Goal: Transaction & Acquisition: Download file/media

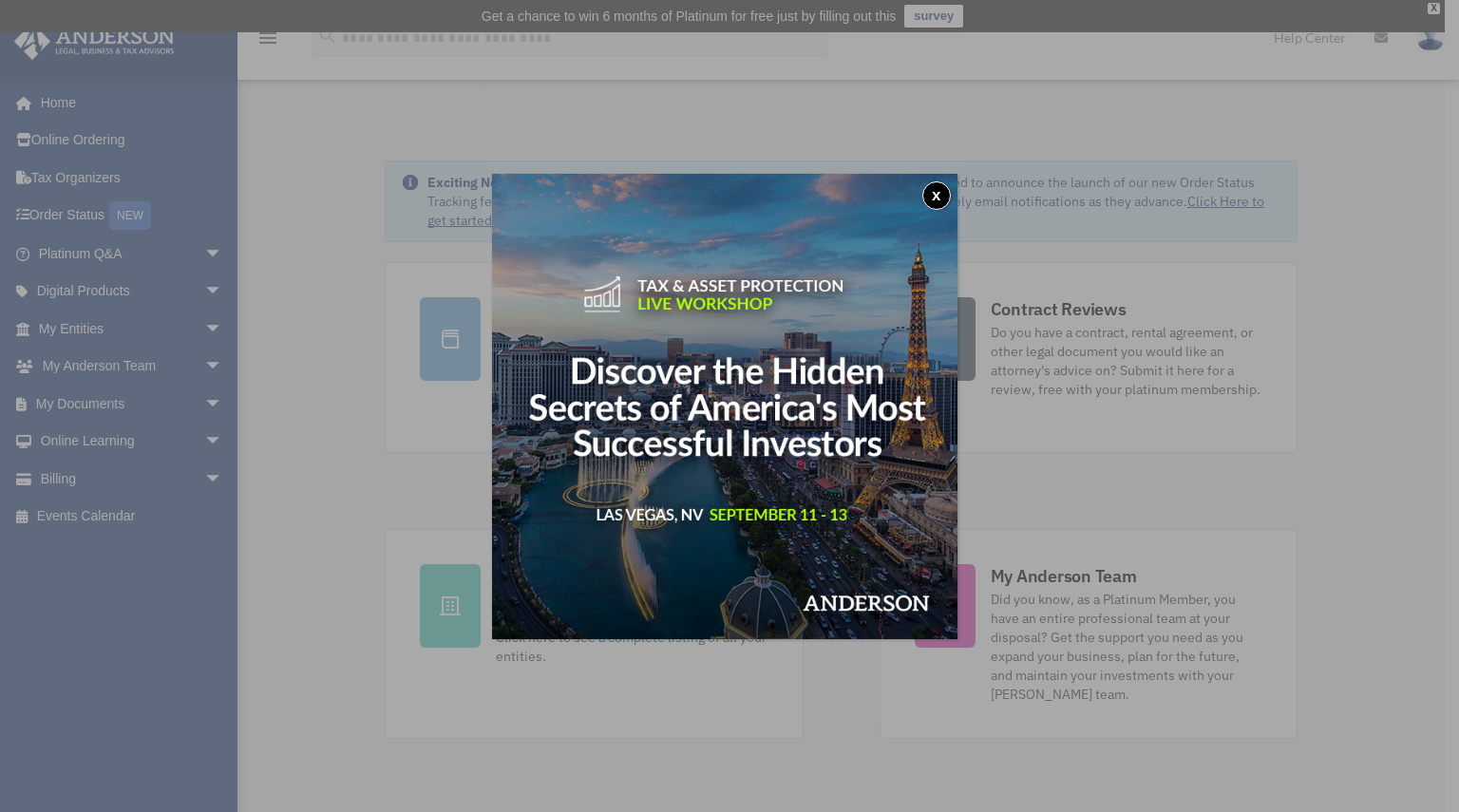
click at [942, 192] on button "x" at bounding box center [937, 196] width 29 height 29
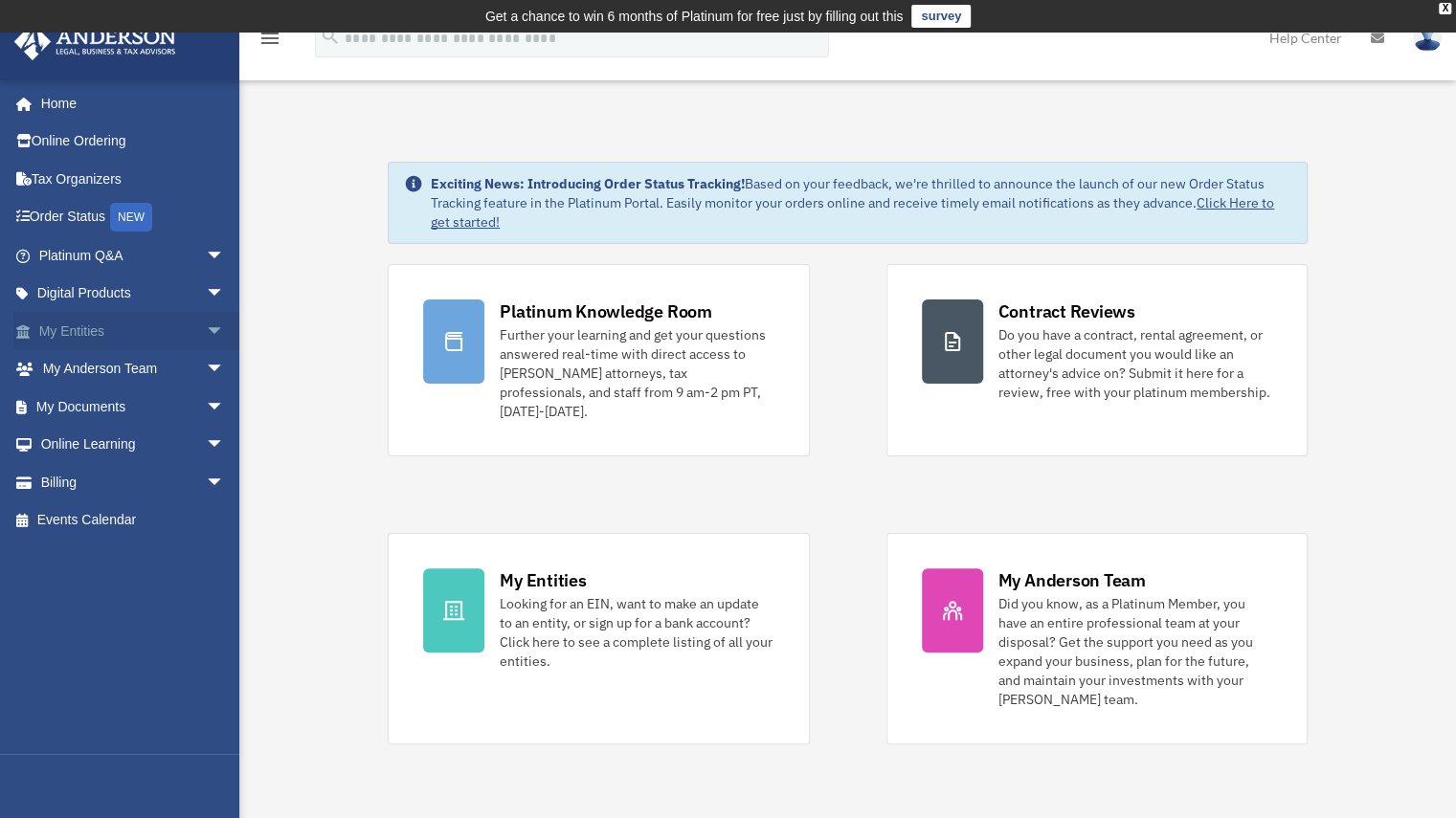
click at [206, 330] on span "arrow_drop_down" at bounding box center [224, 331] width 38 height 39
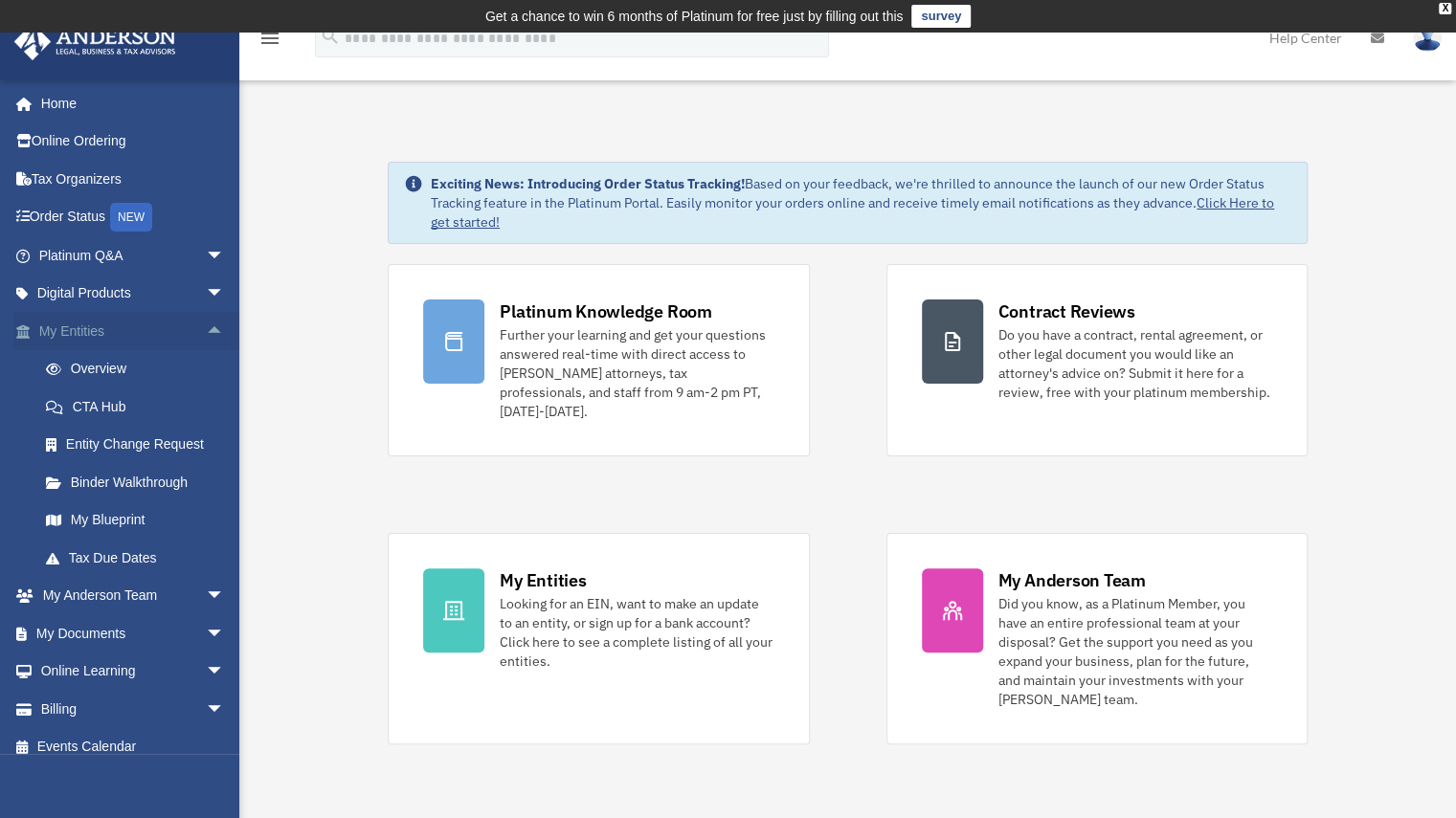
click at [206, 333] on span "arrow_drop_up" at bounding box center [224, 331] width 38 height 39
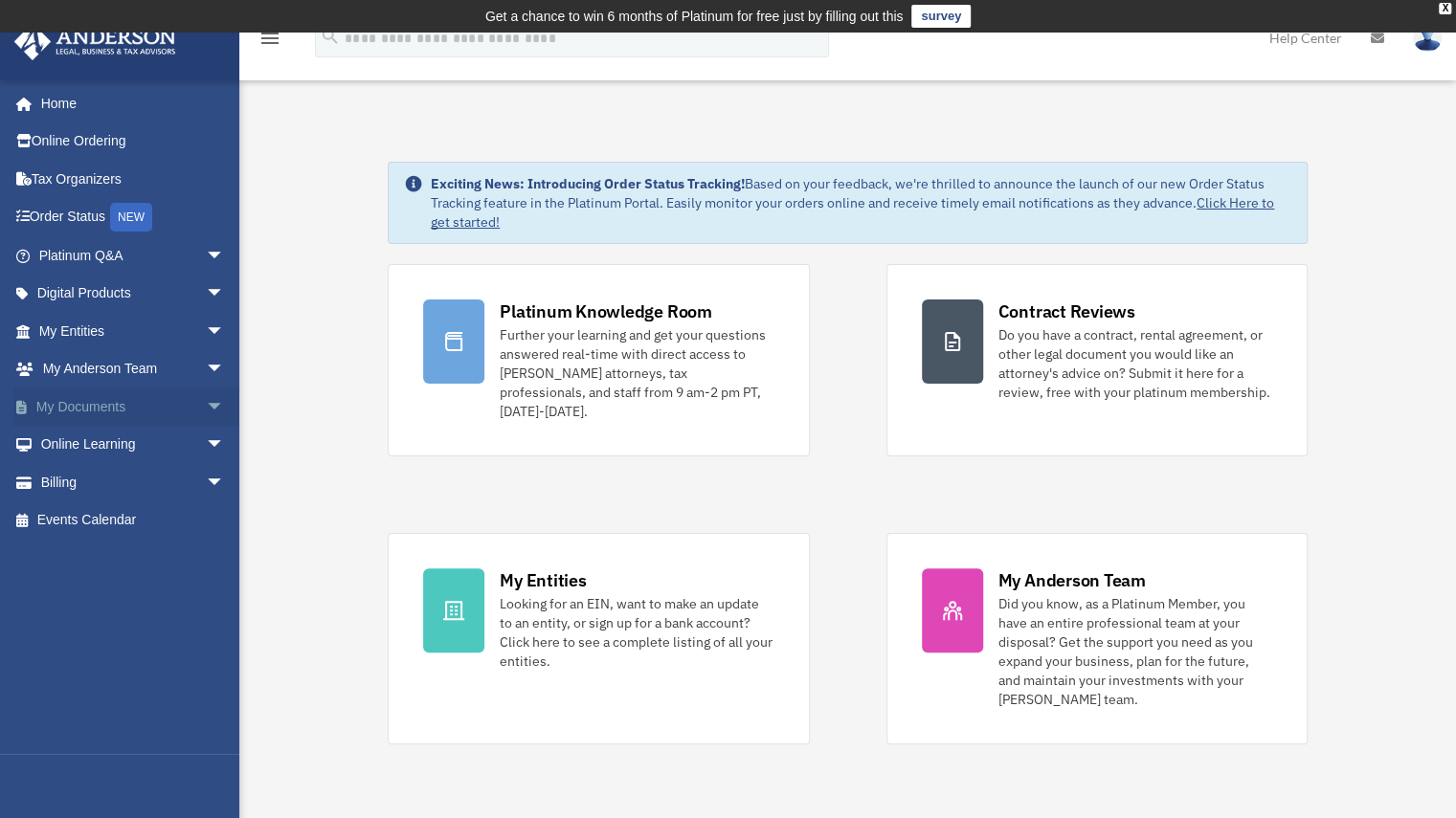
click at [206, 407] on span "arrow_drop_down" at bounding box center [224, 407] width 38 height 39
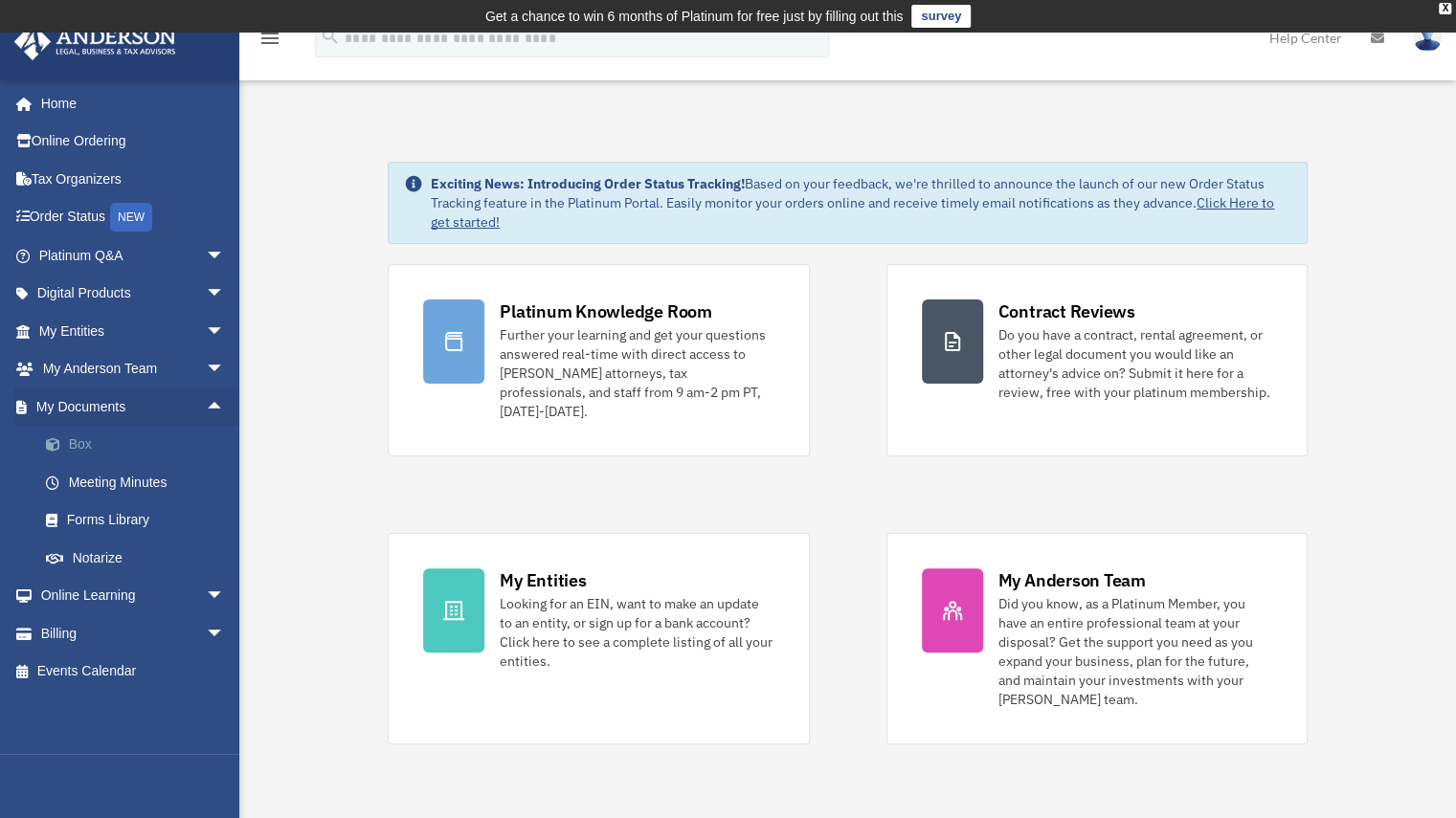
click at [170, 438] on link "Box" at bounding box center [141, 444] width 227 height 38
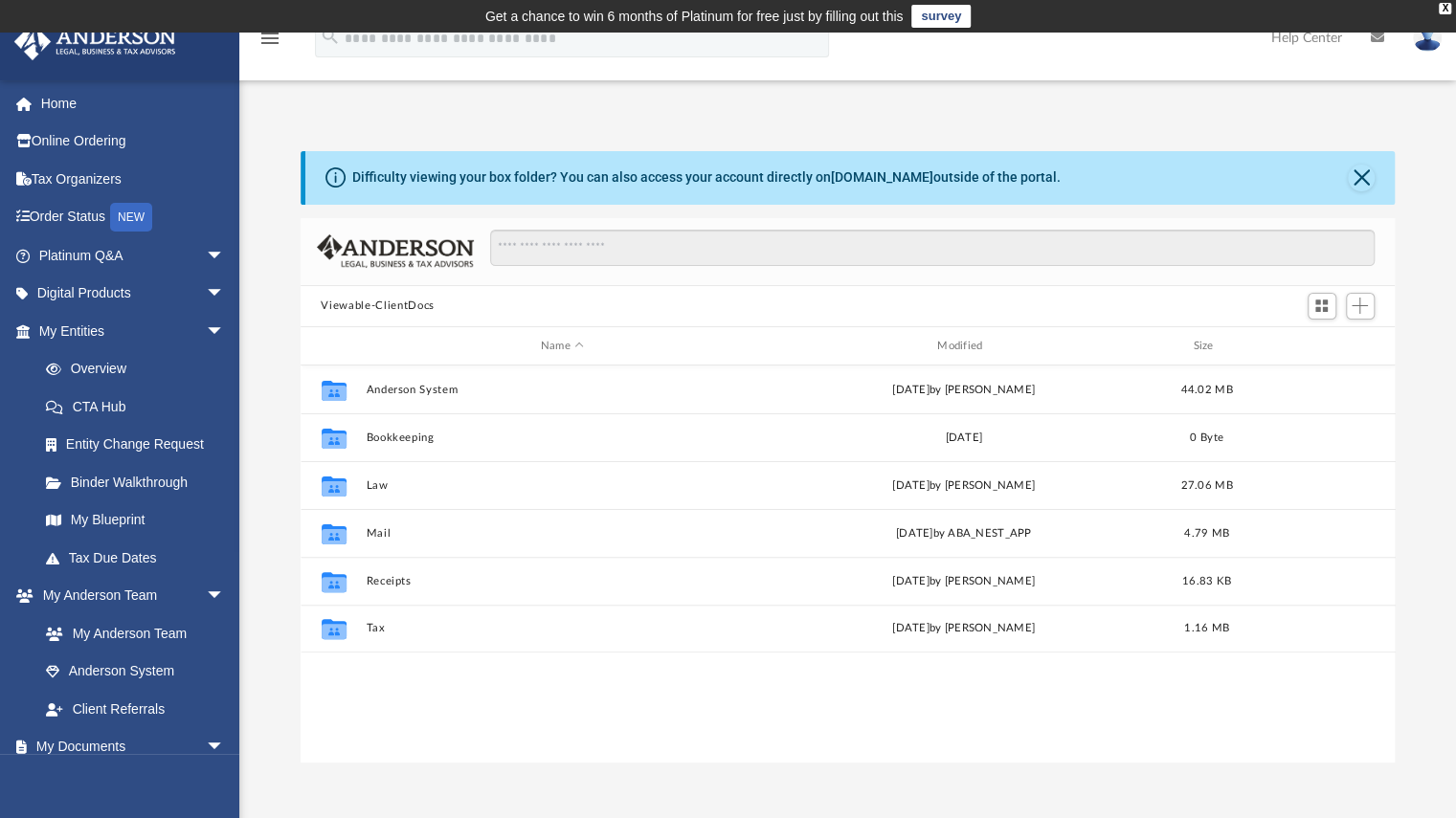
scroll to position [421, 1079]
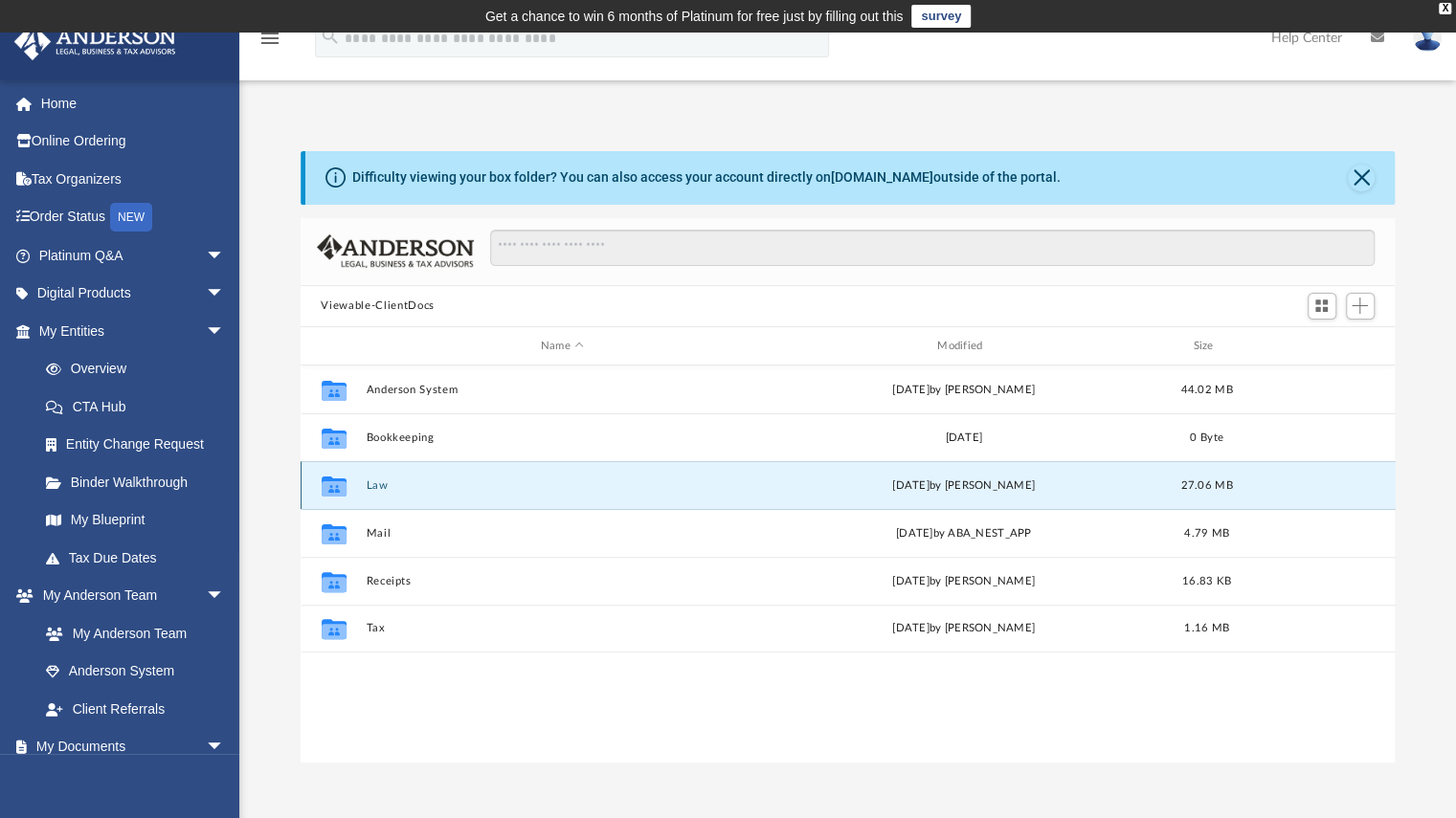
click at [375, 489] on button "Law" at bounding box center [561, 486] width 392 height 13
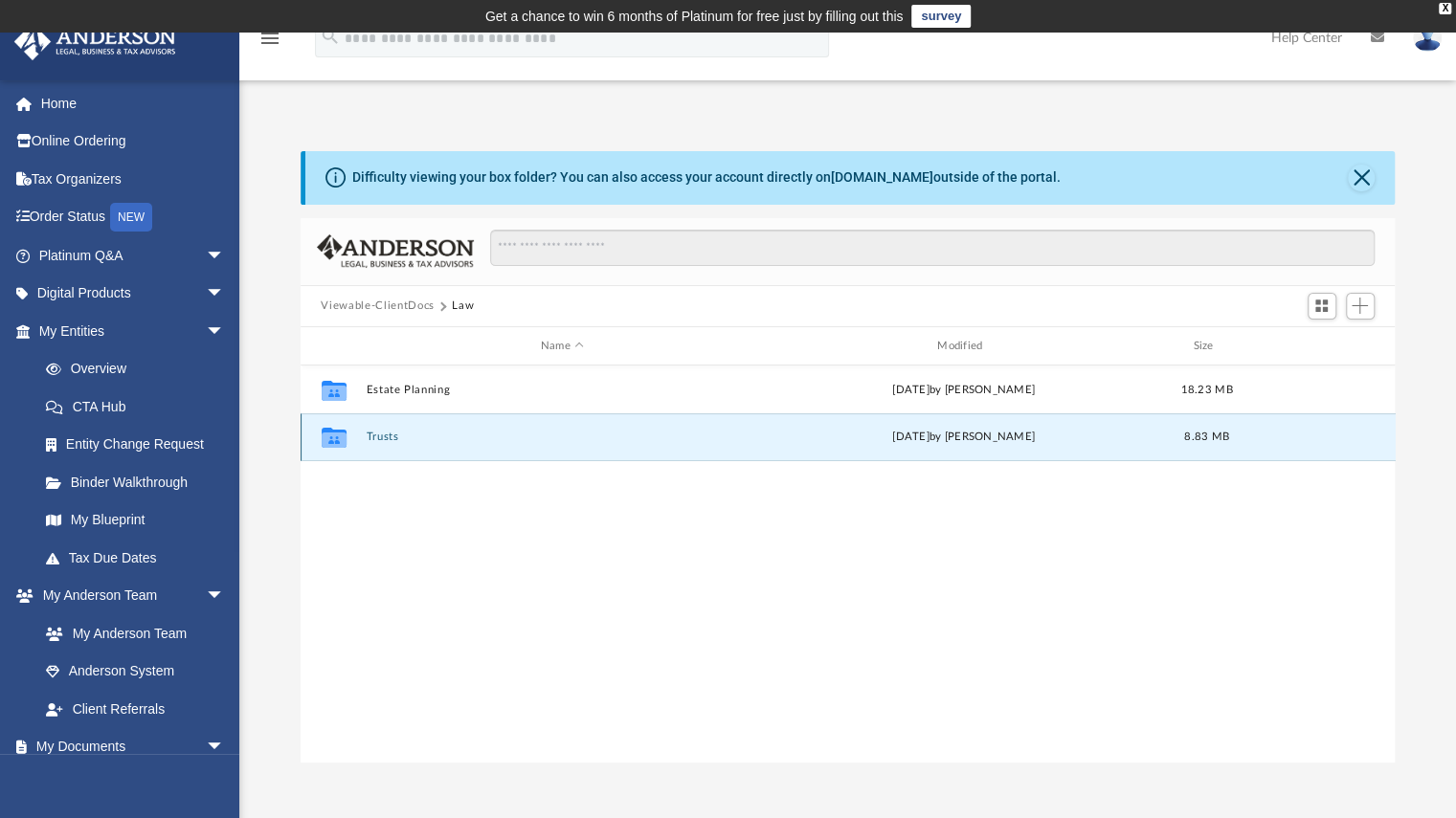
click at [386, 442] on button "Trusts" at bounding box center [561, 437] width 392 height 13
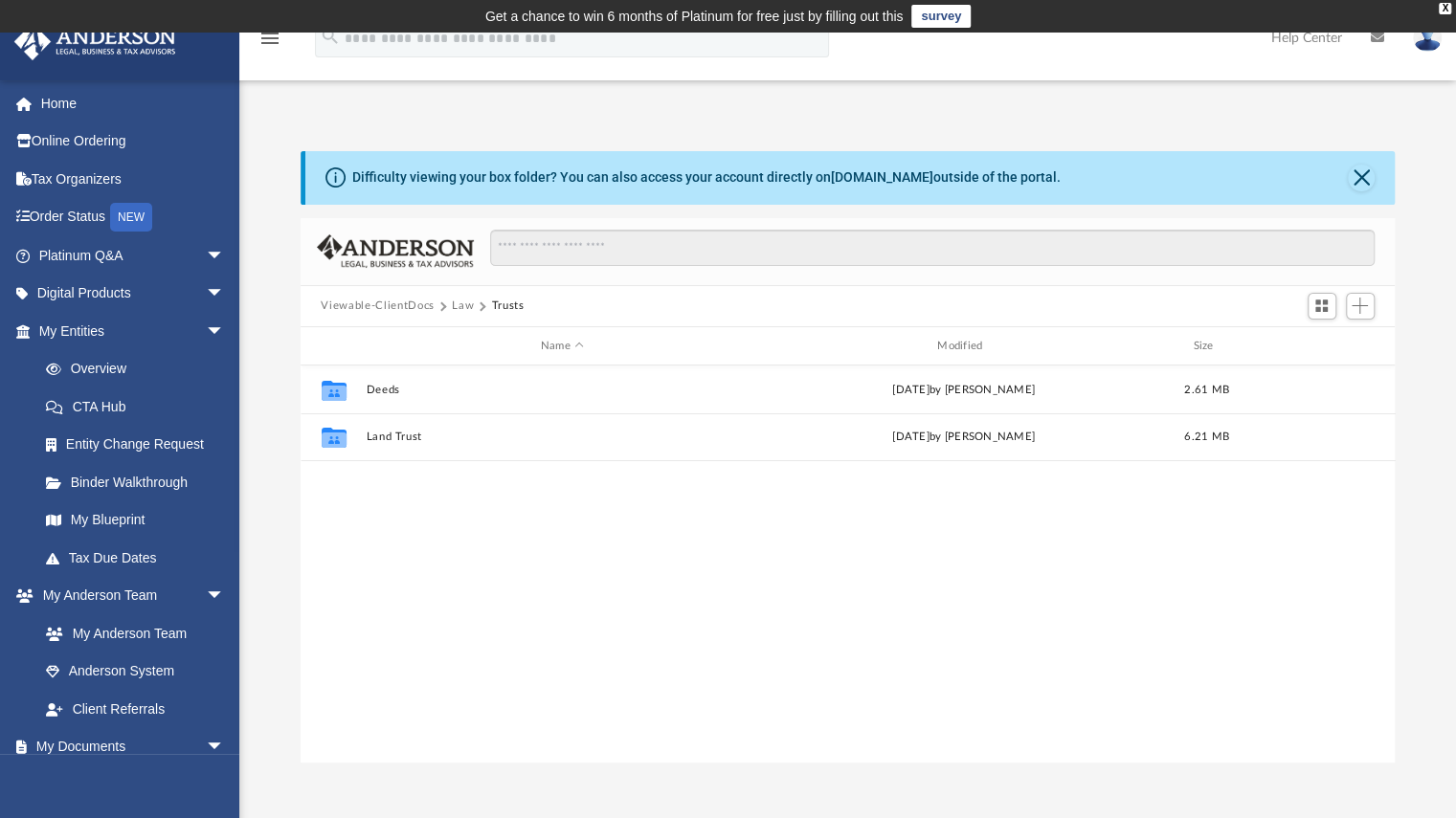
click at [465, 300] on button "Law" at bounding box center [462, 306] width 22 height 17
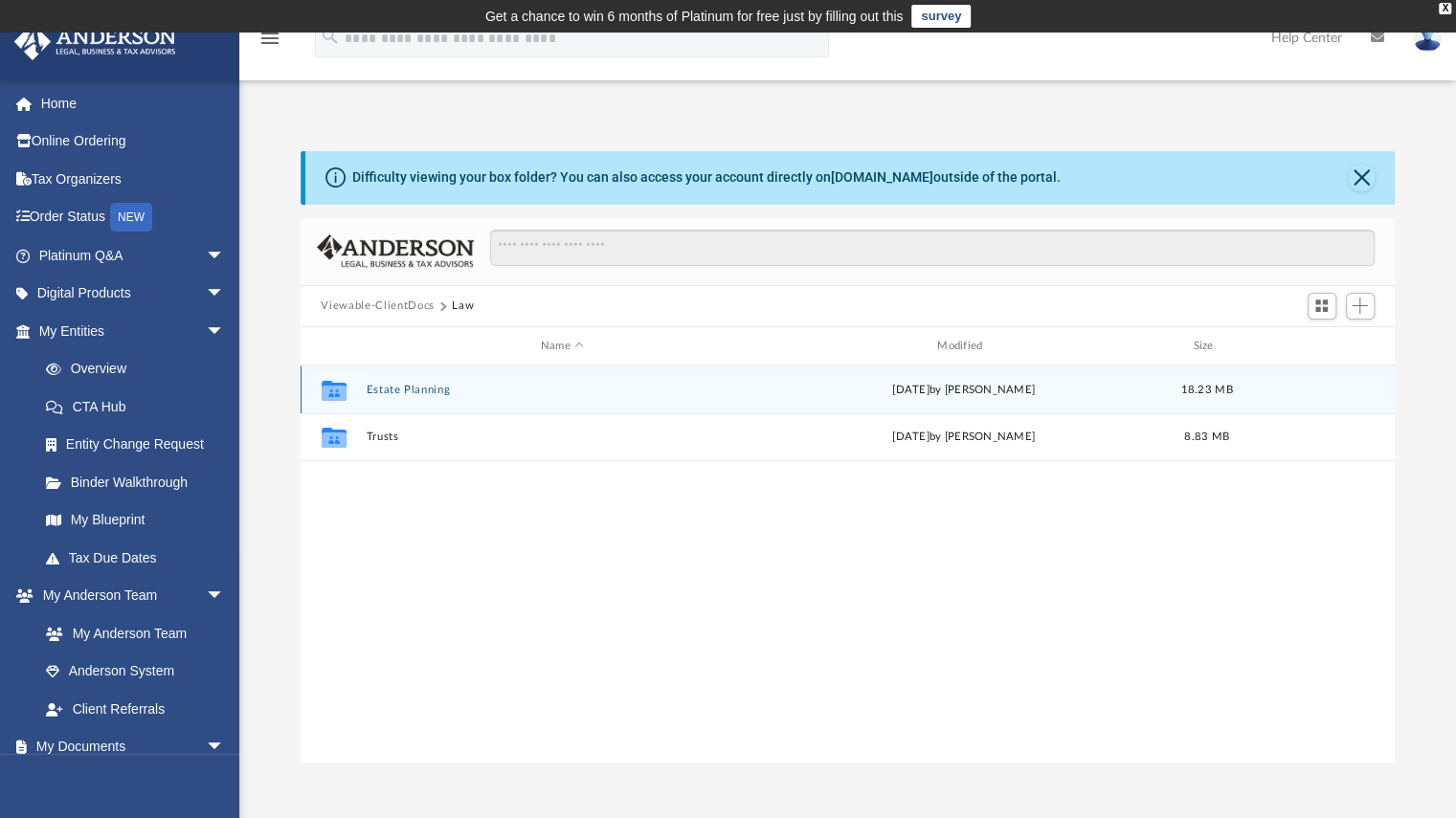
click at [443, 376] on div "Collaborated Folder Estate Planning [DATE] by [PERSON_NAME] 18.23 MB" at bounding box center [847, 389] width 1095 height 48
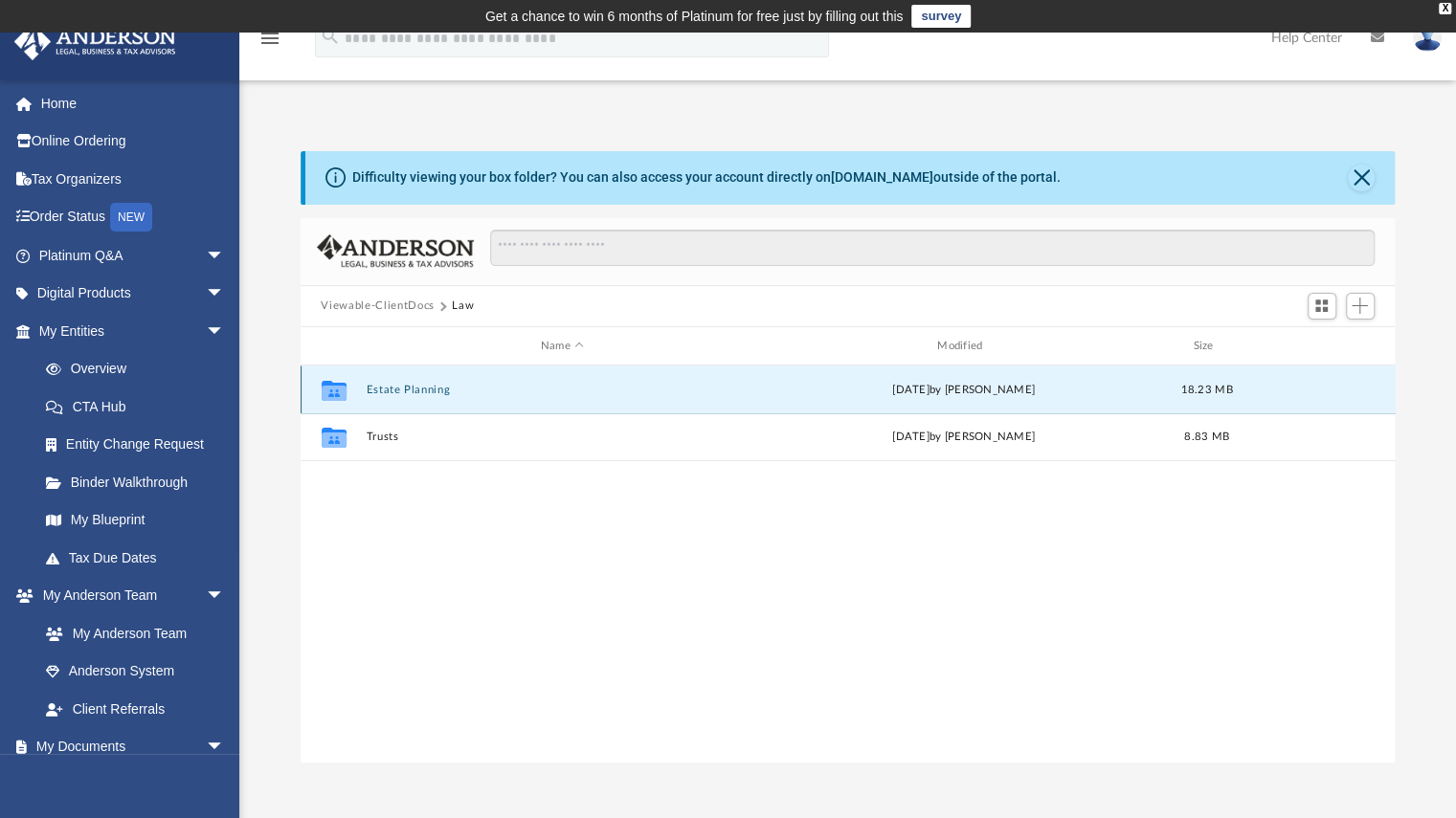
click at [434, 384] on button "Estate Planning" at bounding box center [561, 390] width 392 height 13
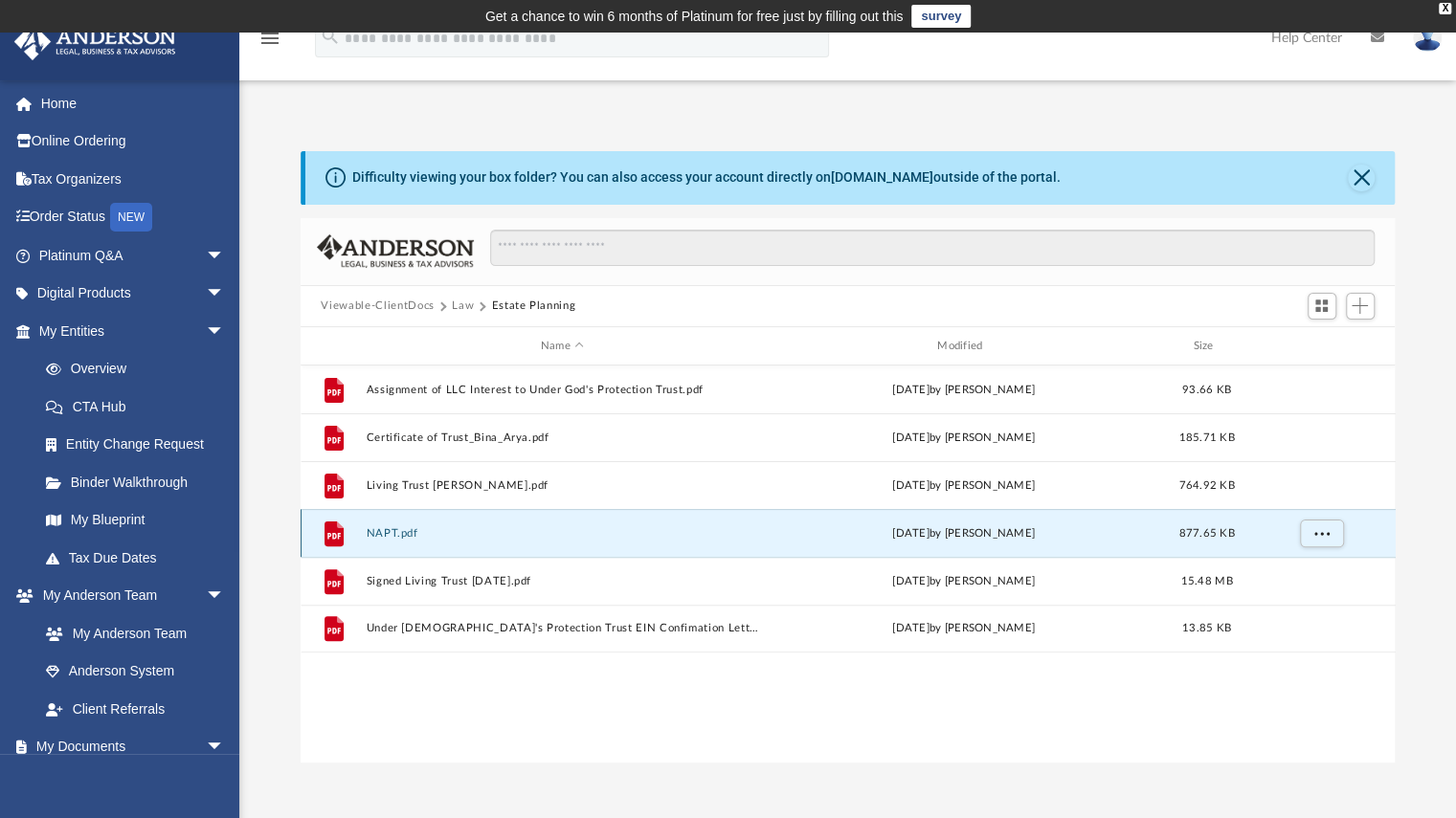
click at [405, 533] on button "NAPT.pdf" at bounding box center [561, 533] width 392 height 13
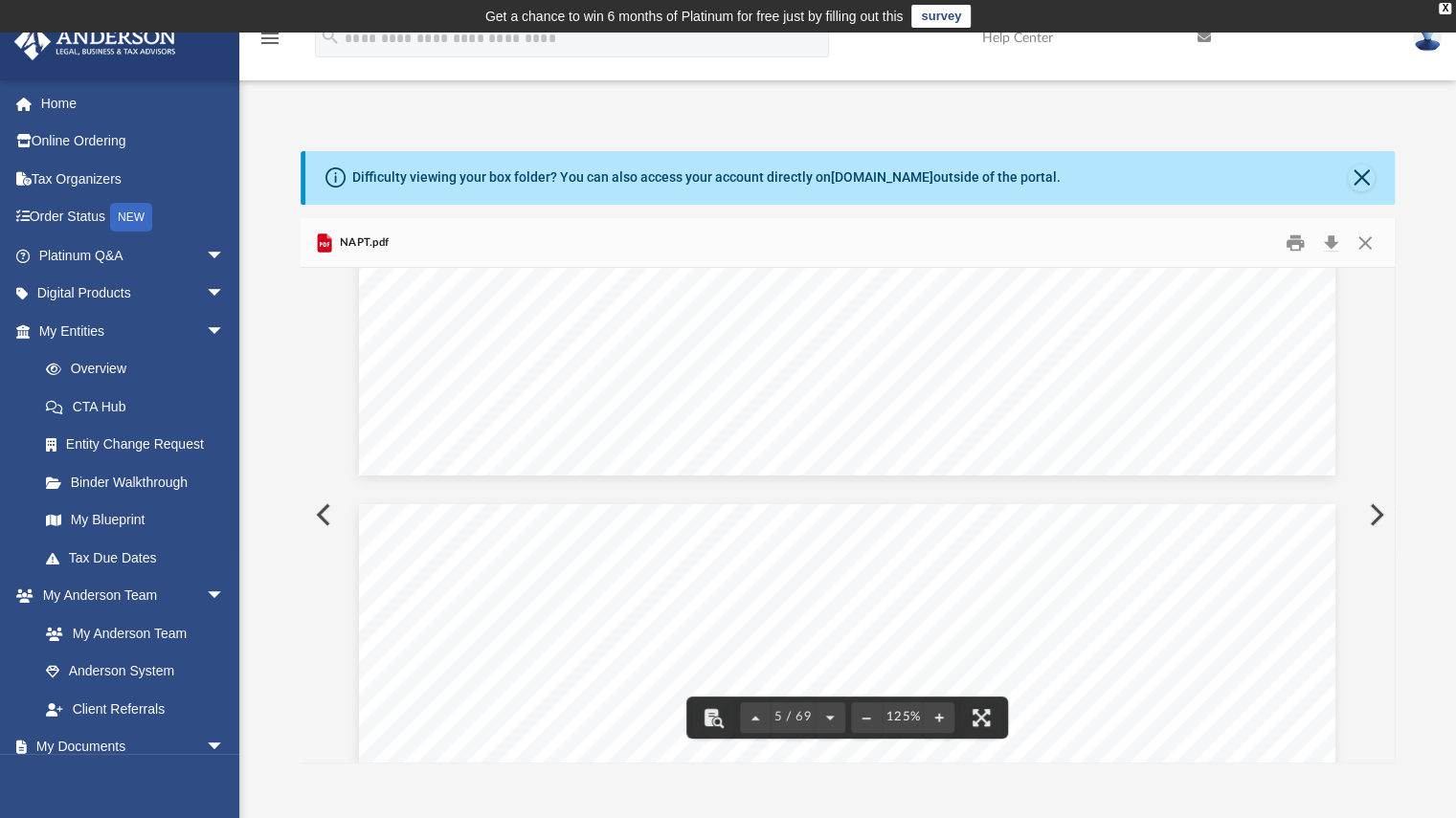
scroll to position [5292, 0]
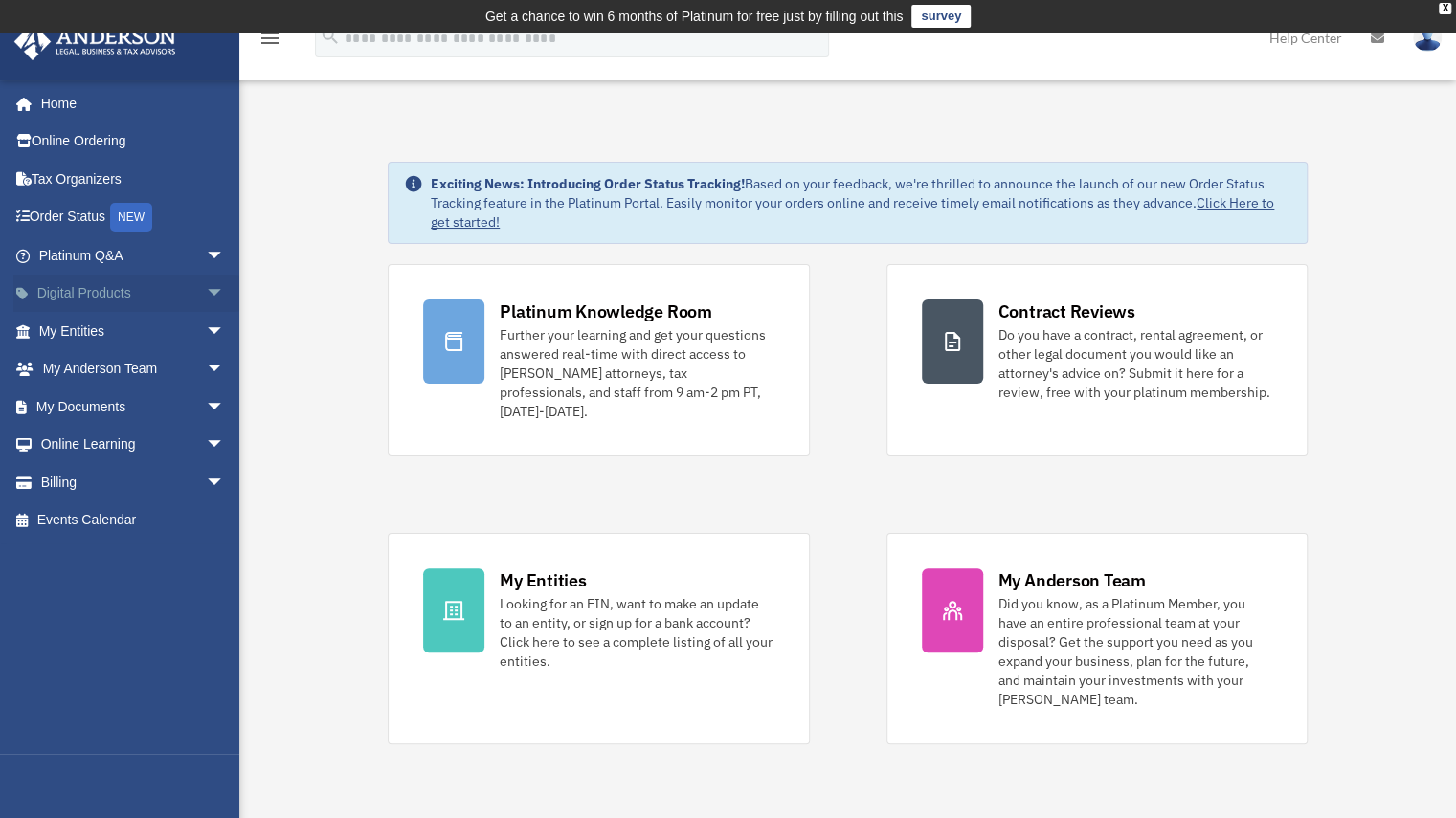
click at [206, 303] on span "arrow_drop_down" at bounding box center [224, 294] width 38 height 39
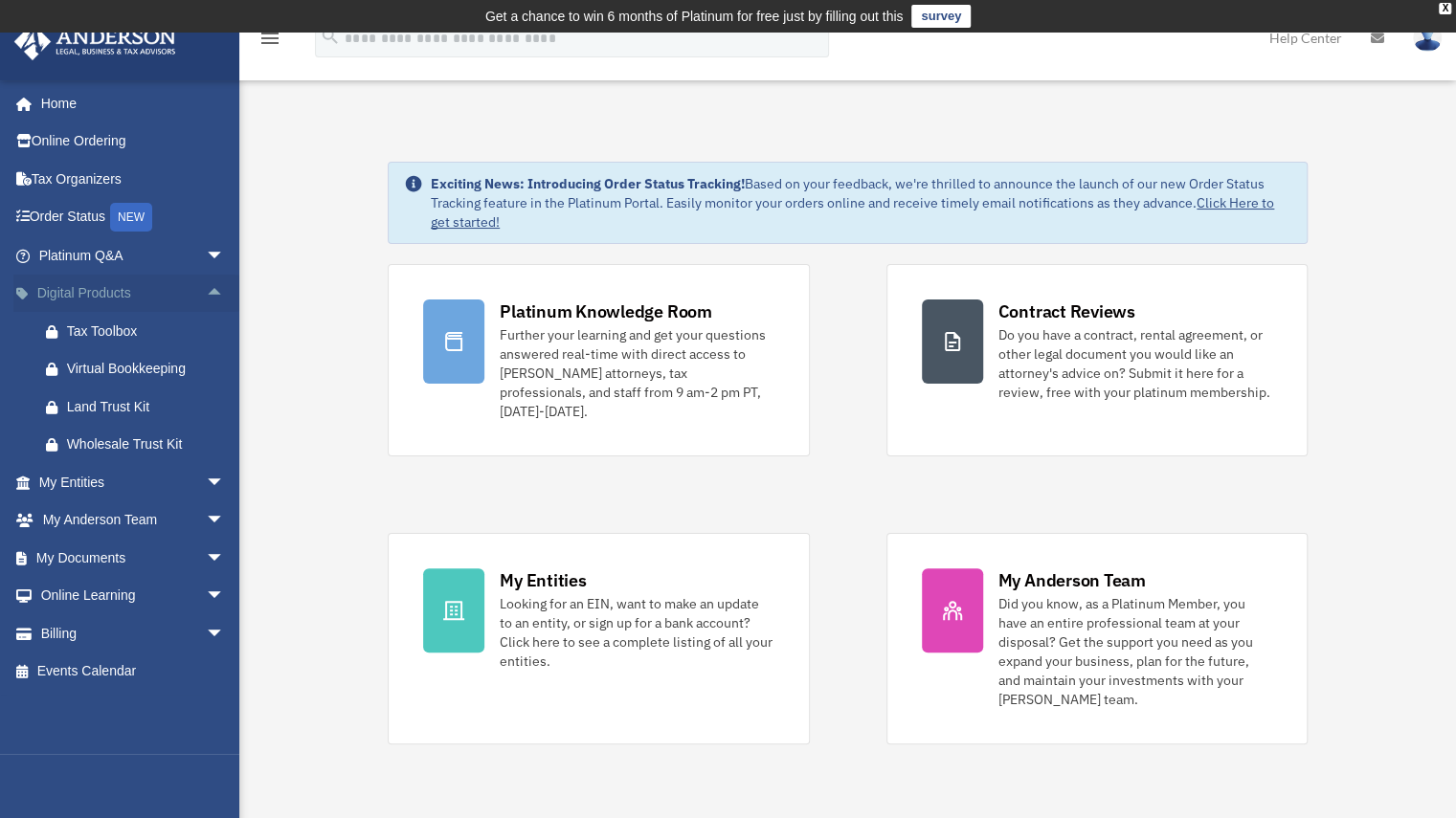
click at [206, 303] on span "arrow_drop_up" at bounding box center [224, 294] width 38 height 39
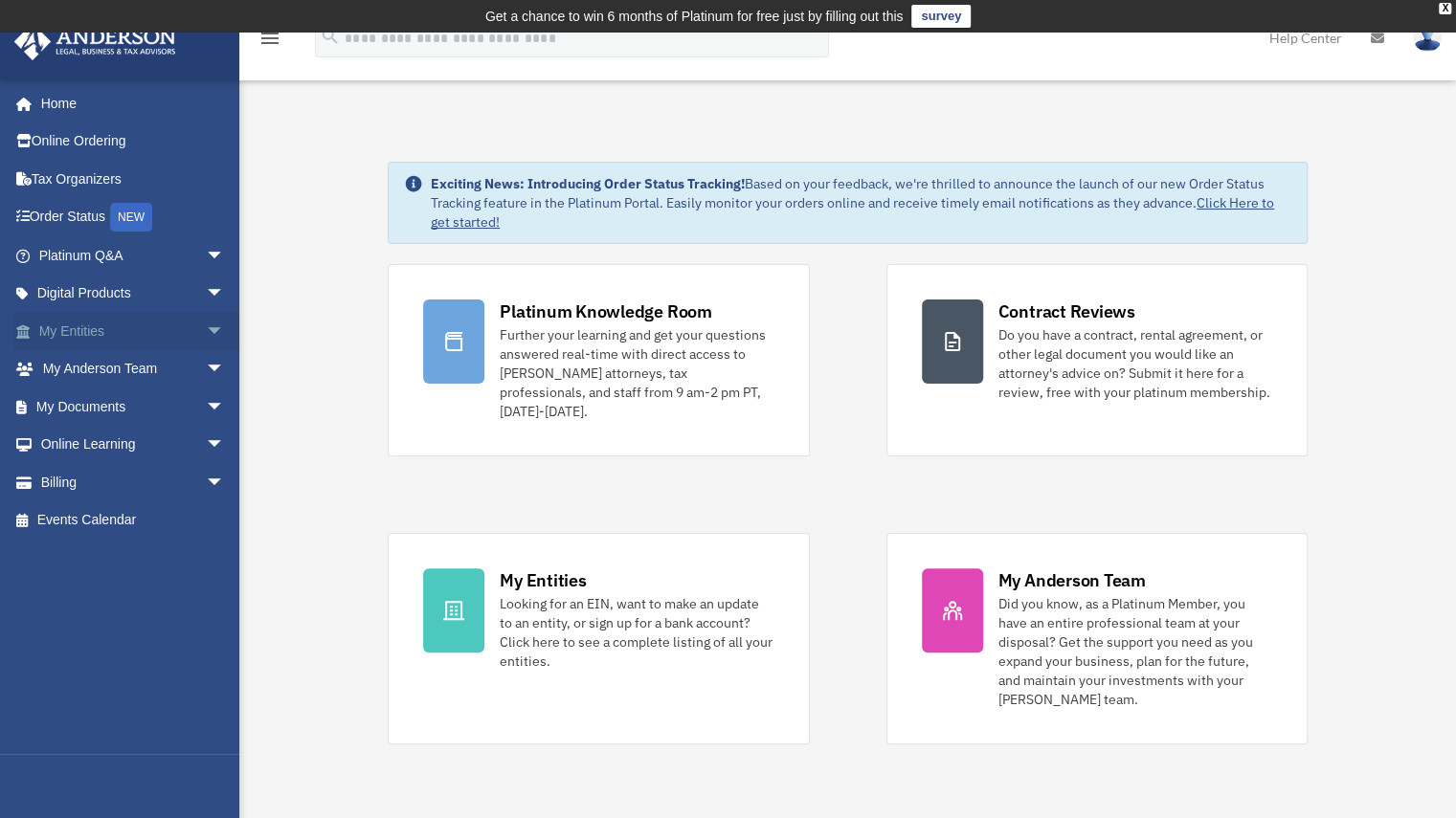
click at [206, 327] on span "arrow_drop_down" at bounding box center [224, 331] width 38 height 39
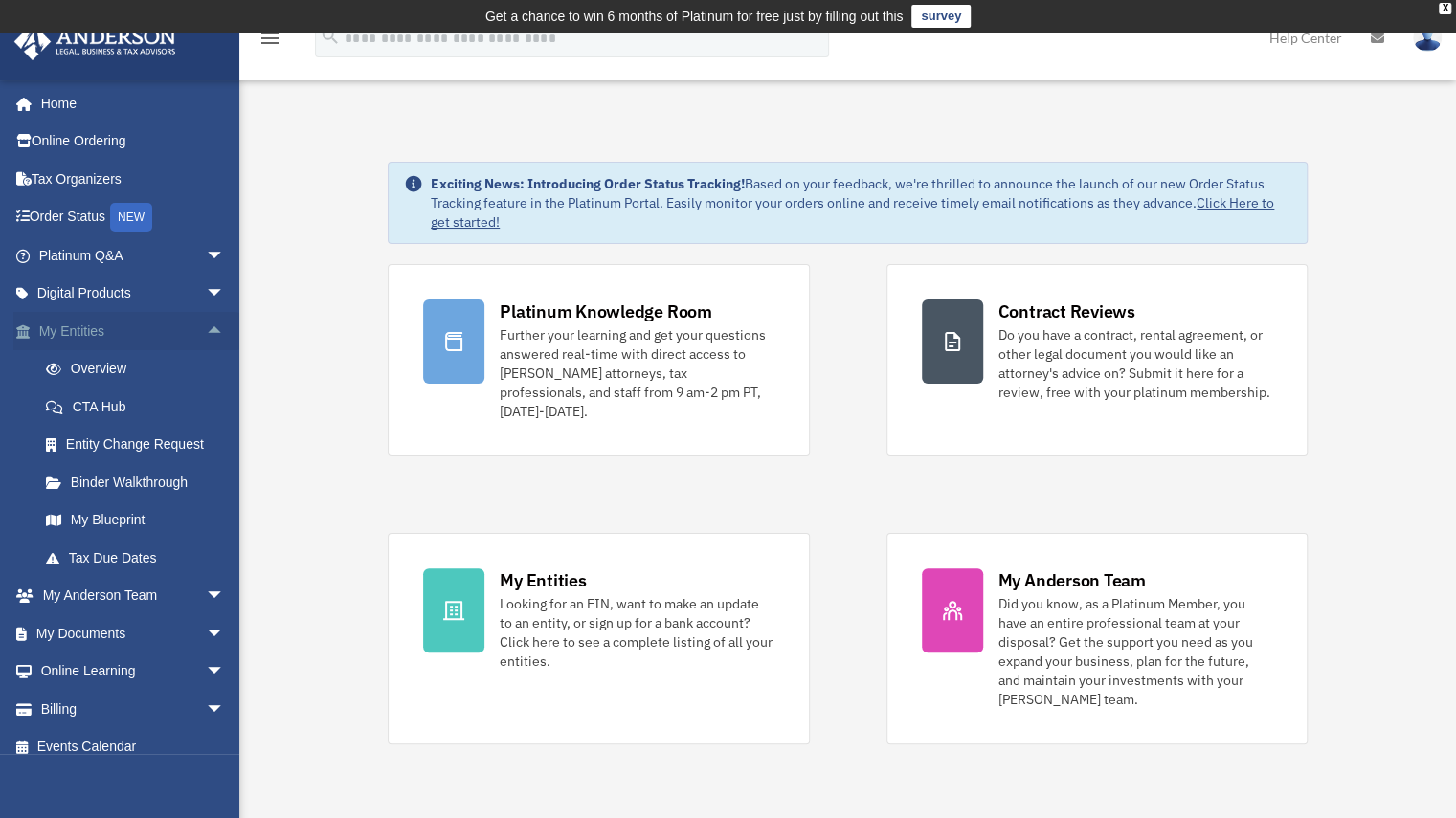
click at [206, 331] on span "arrow_drop_up" at bounding box center [224, 331] width 38 height 39
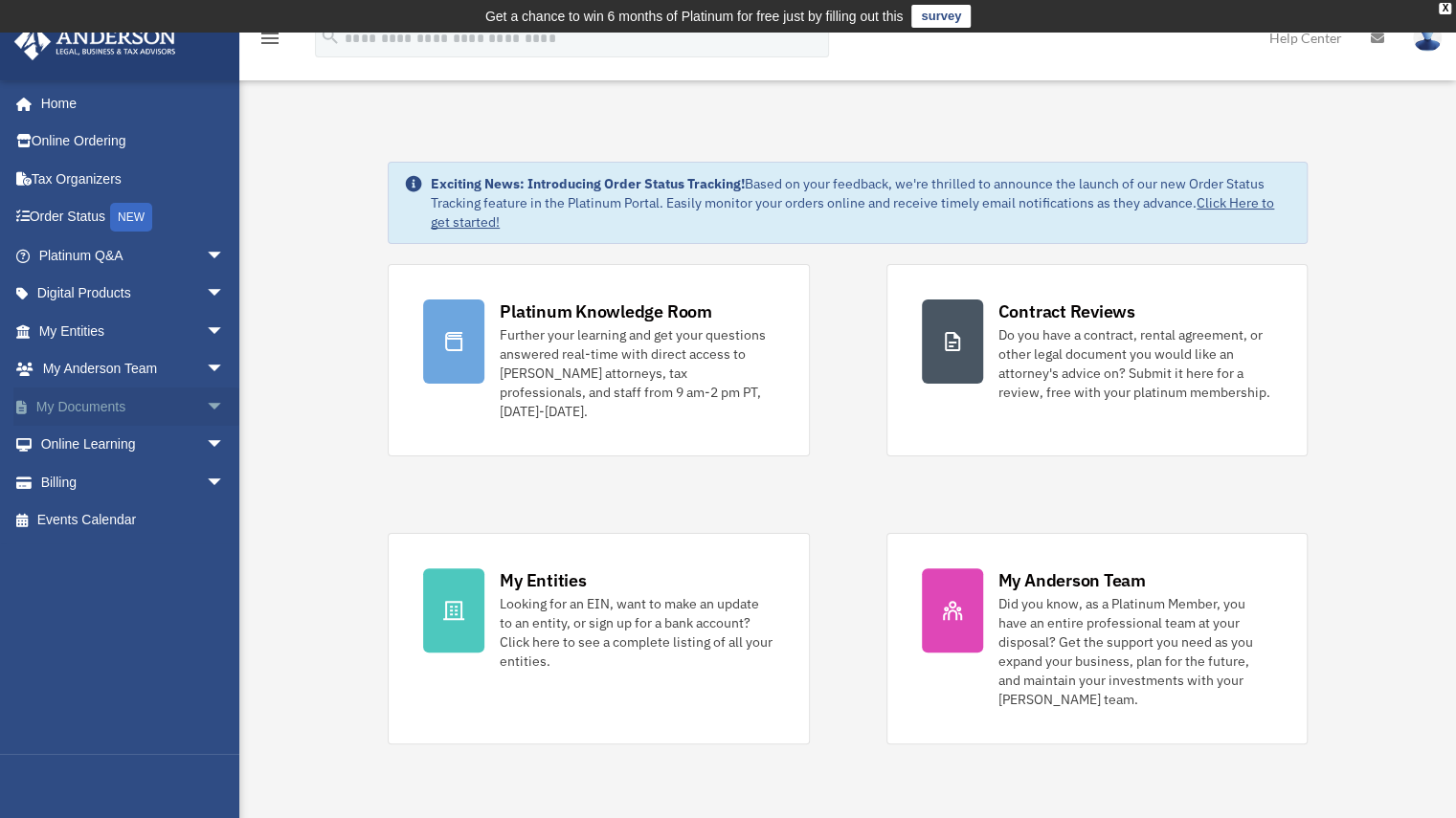
click at [208, 395] on span "arrow_drop_down" at bounding box center [224, 407] width 38 height 39
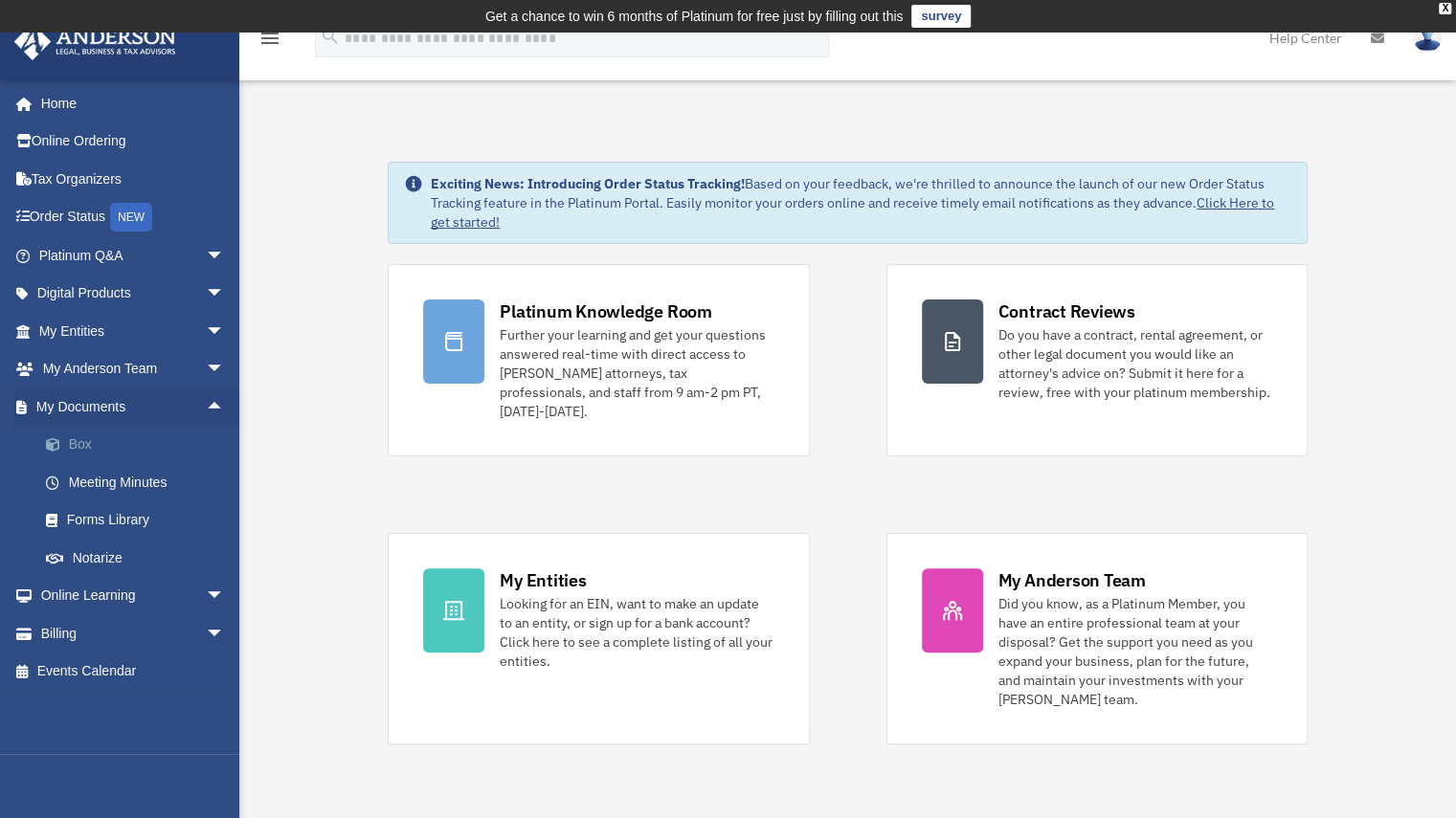
click at [158, 457] on link "Box" at bounding box center [141, 444] width 227 height 38
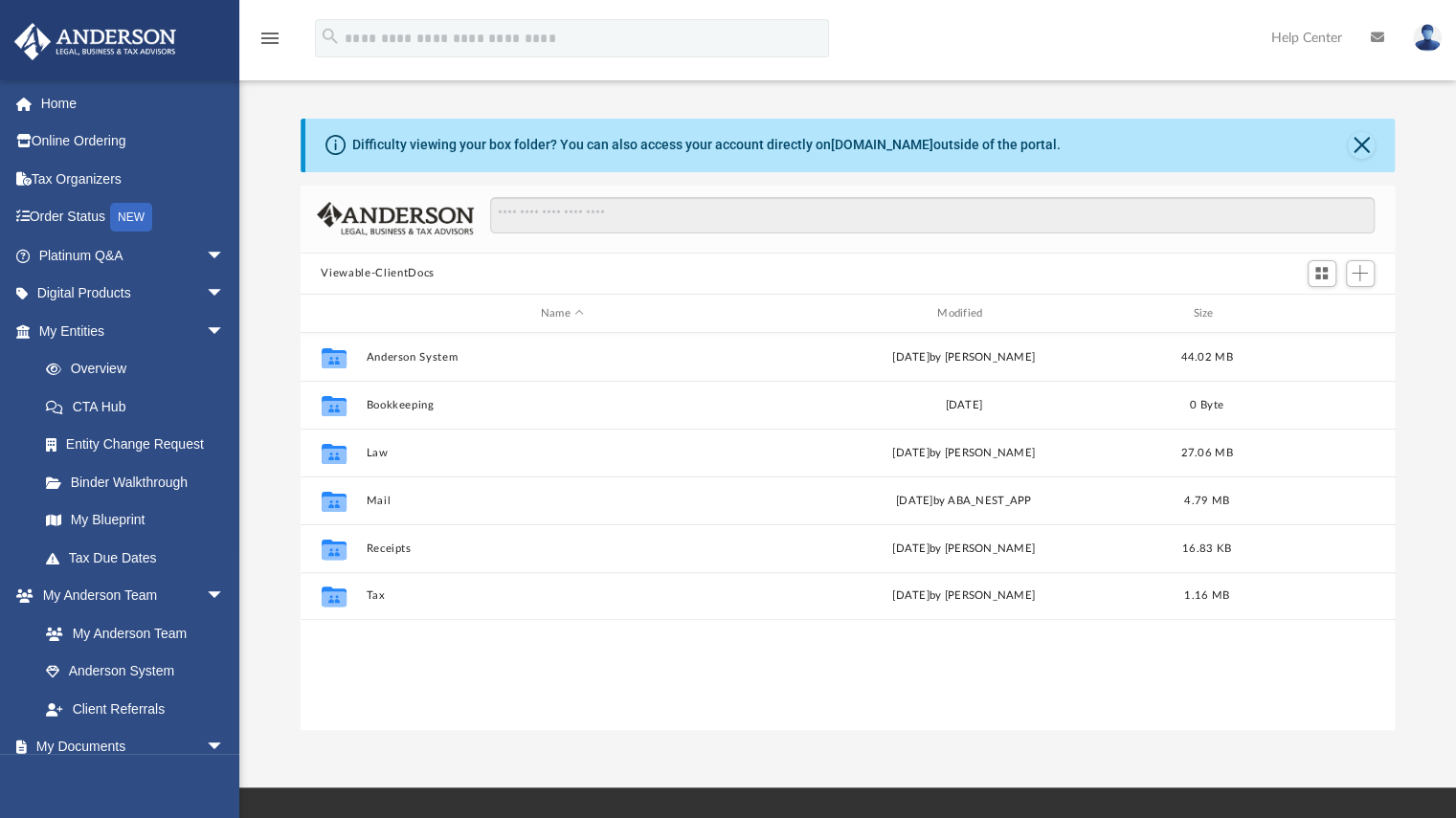
scroll to position [421, 1079]
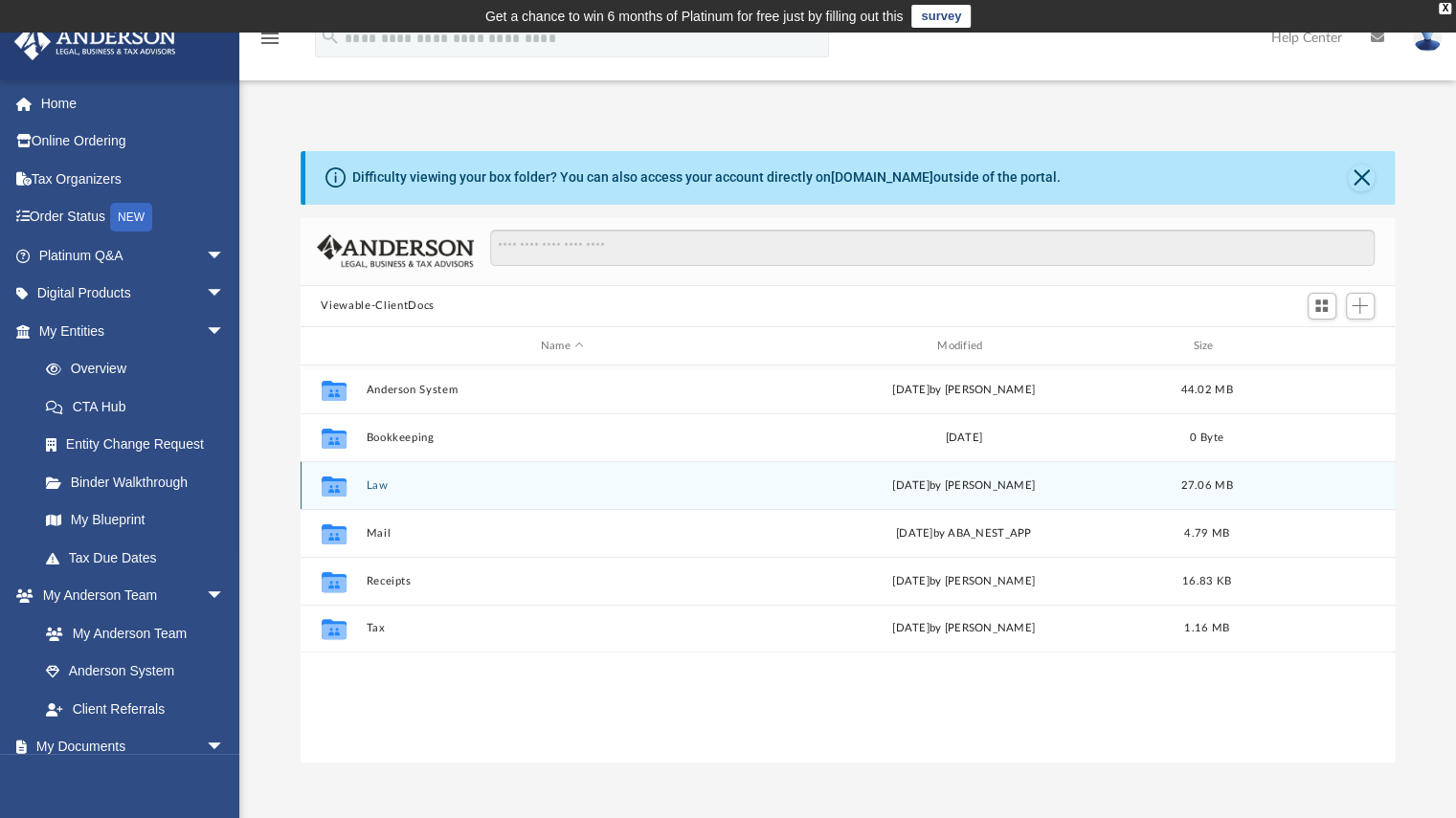
click at [424, 488] on button "Law" at bounding box center [561, 486] width 392 height 13
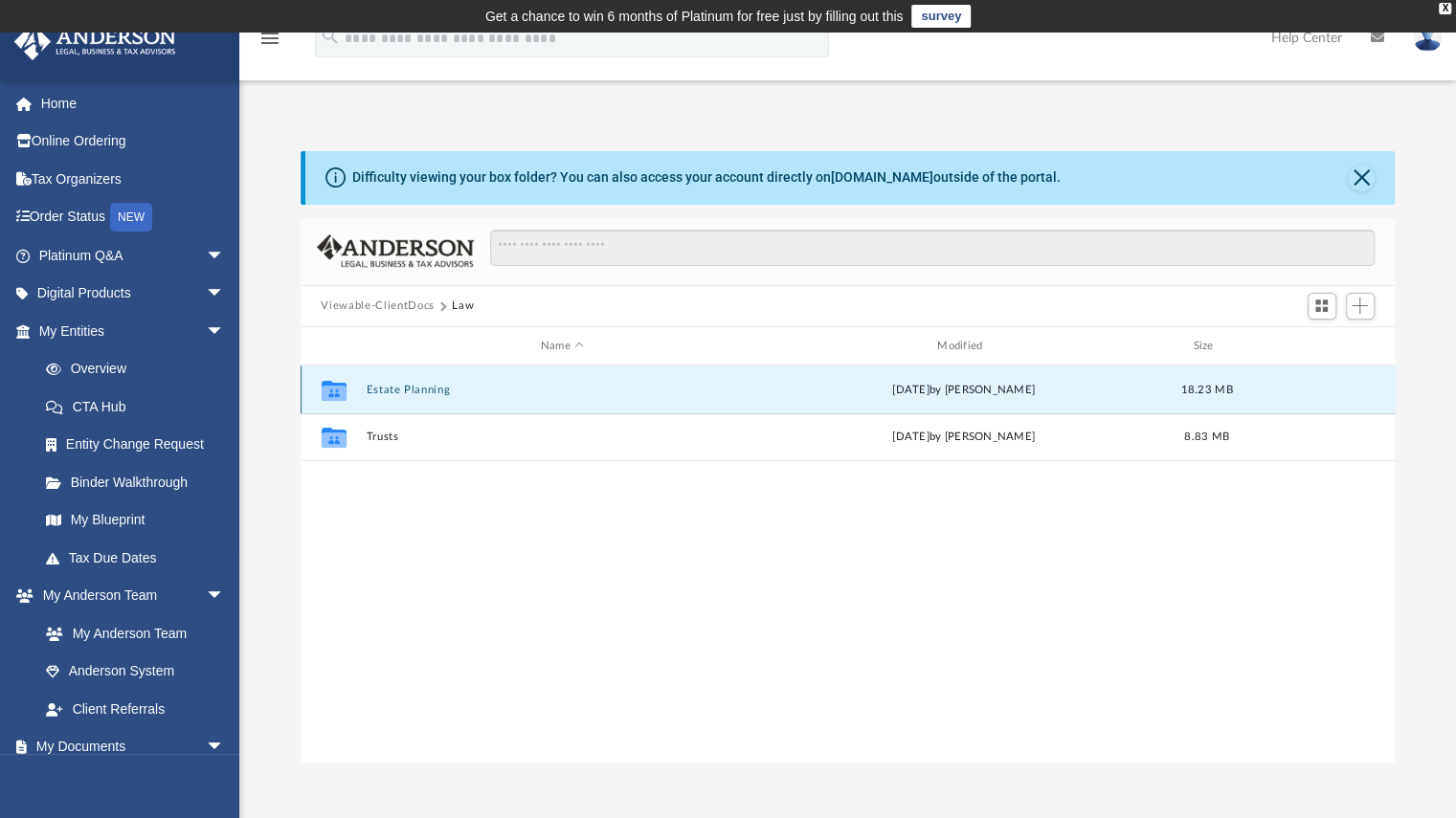
click at [497, 390] on button "Estate Planning" at bounding box center [561, 390] width 392 height 13
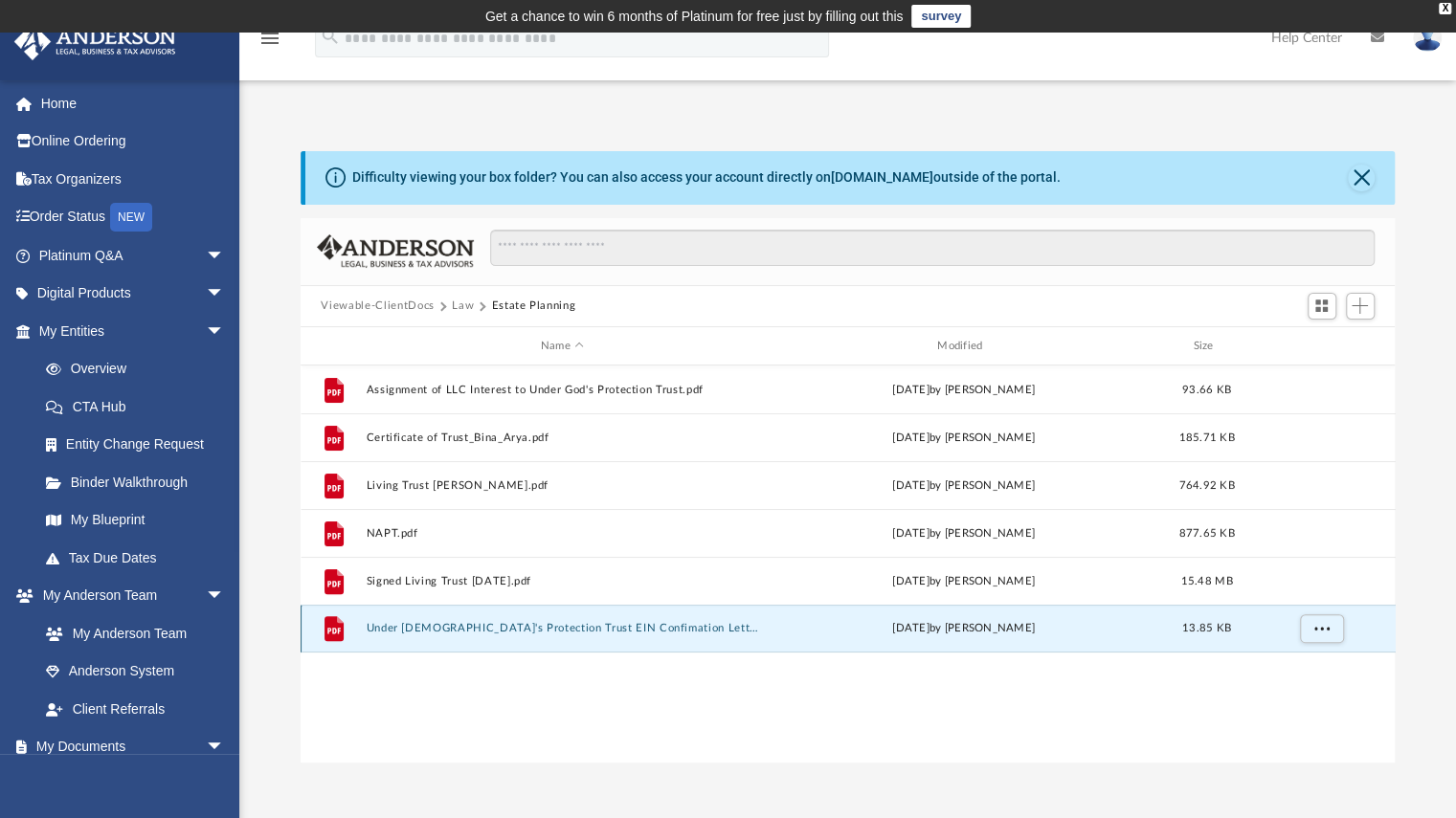
click at [446, 626] on button "Under [DEMOGRAPHIC_DATA]'s Protection Trust EIN Confimation Letter.pdf" at bounding box center [561, 629] width 392 height 13
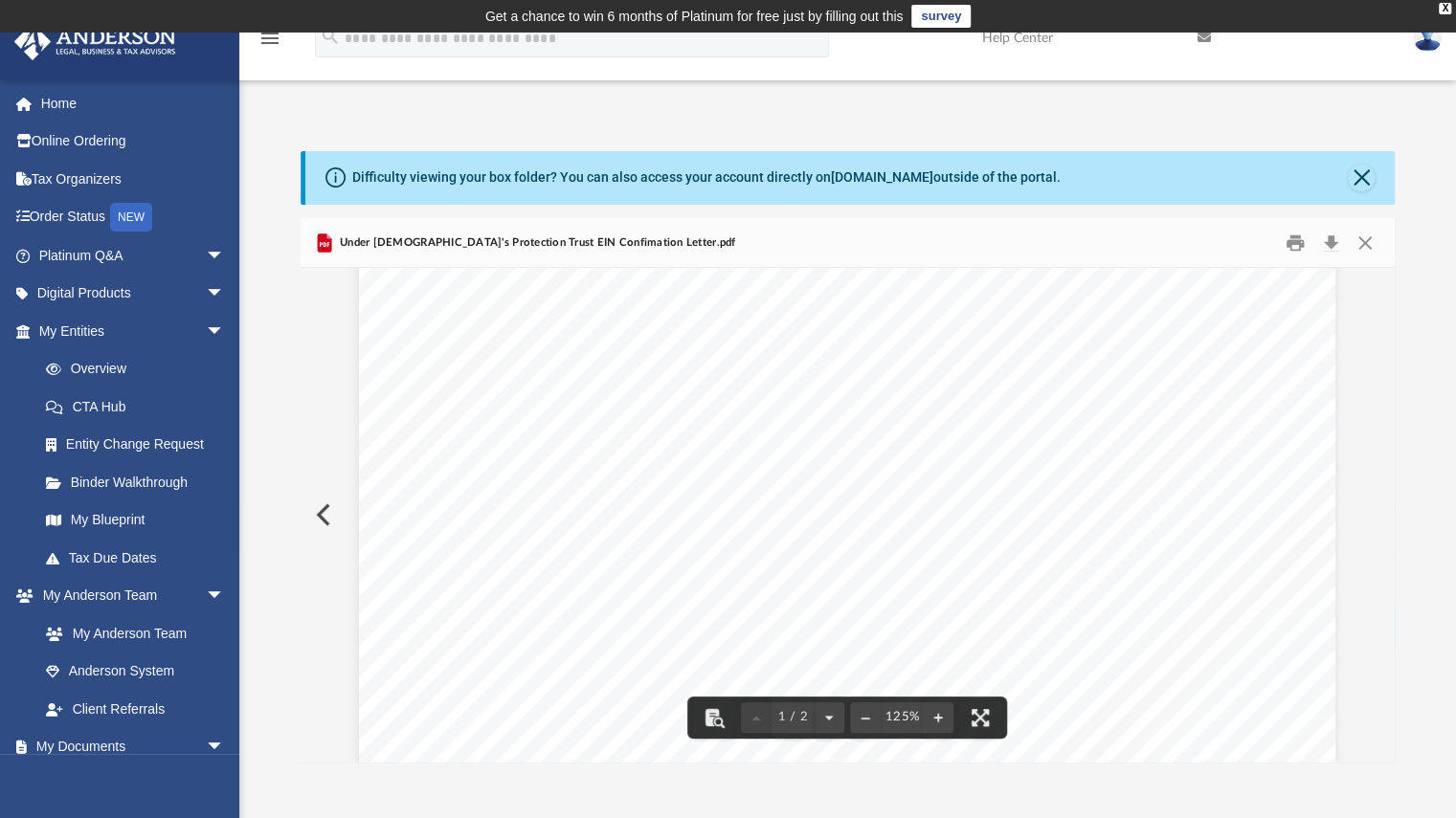
scroll to position [0, 0]
click at [1322, 233] on button "Download" at bounding box center [1331, 242] width 34 height 30
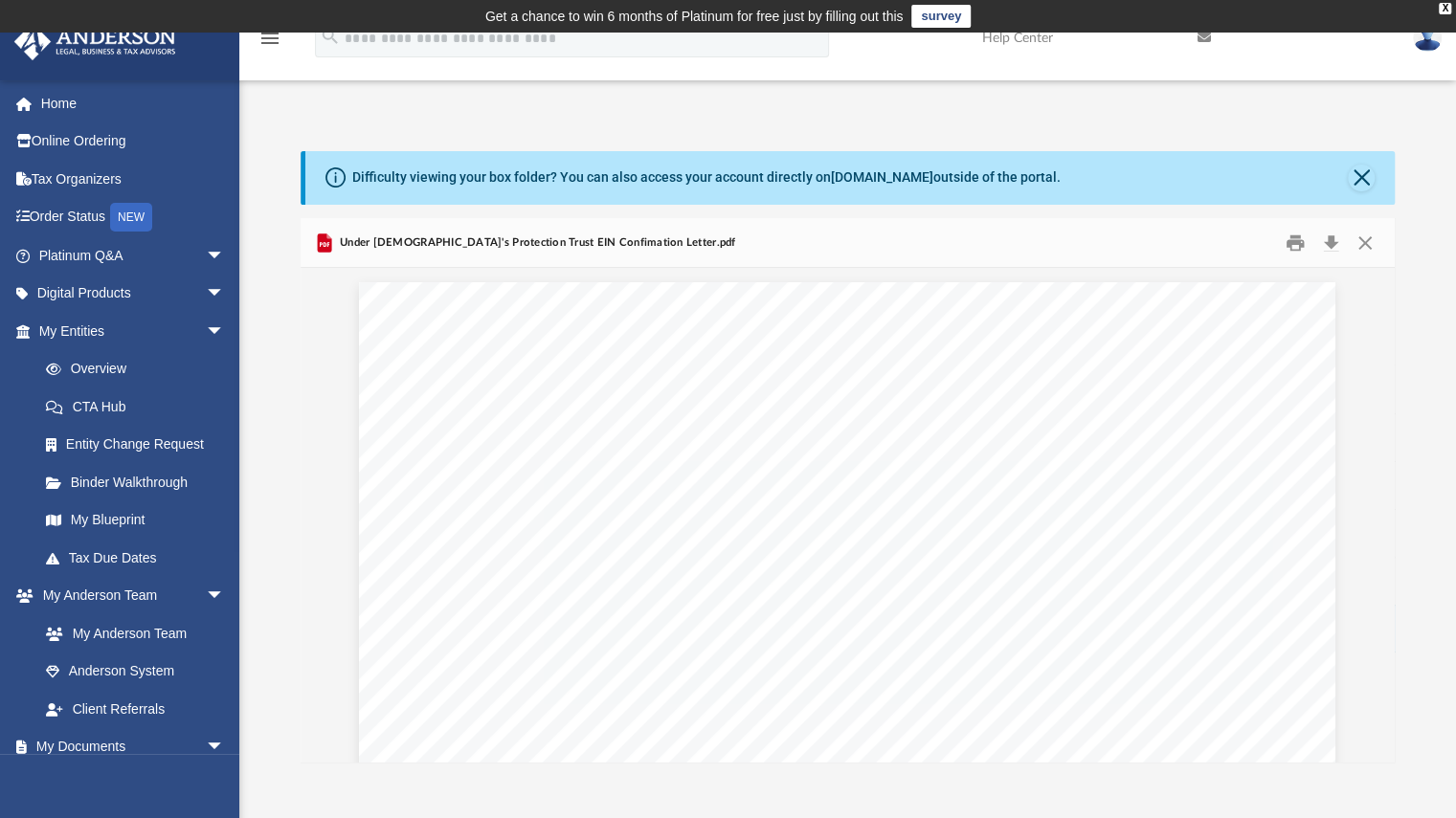
click at [854, 136] on div "Difficulty viewing your box folder? You can also access your account directly o…" at bounding box center [847, 436] width 1216 height 652
